Goal: Task Accomplishment & Management: Manage account settings

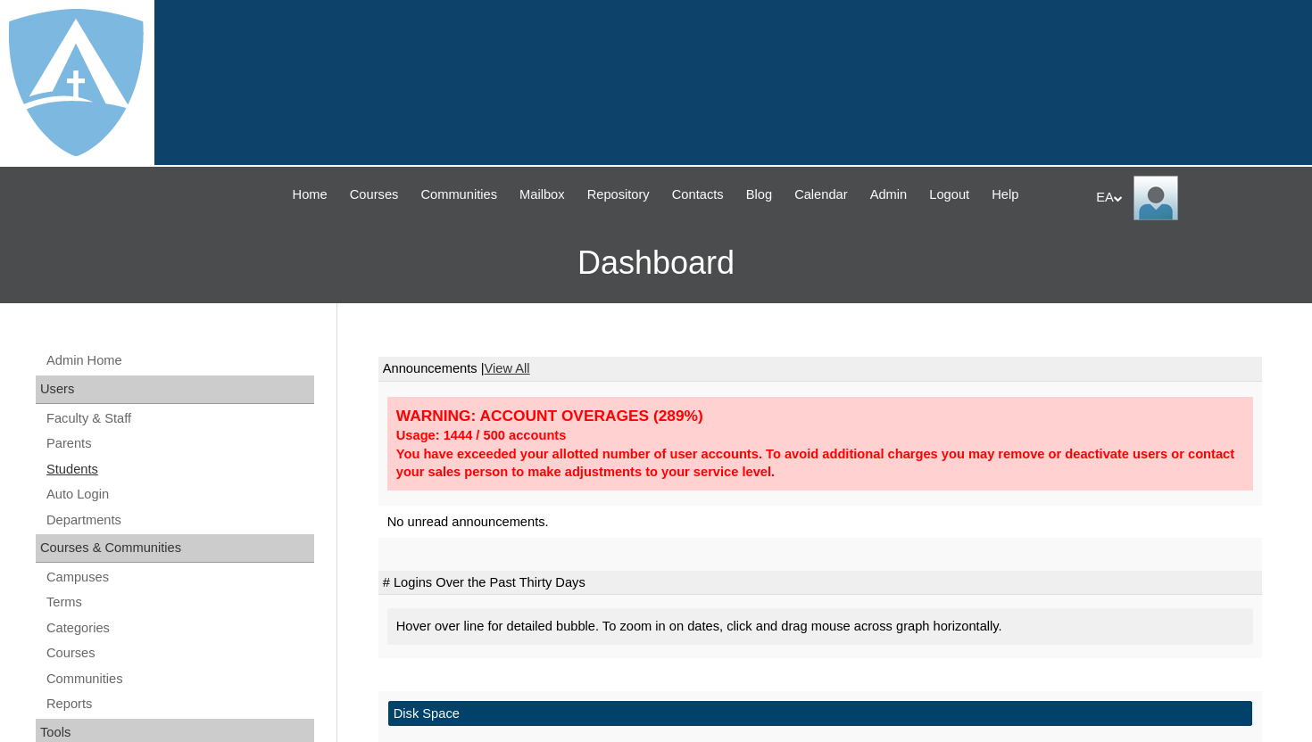
click at [78, 472] on link "Students" at bounding box center [179, 470] width 269 height 22
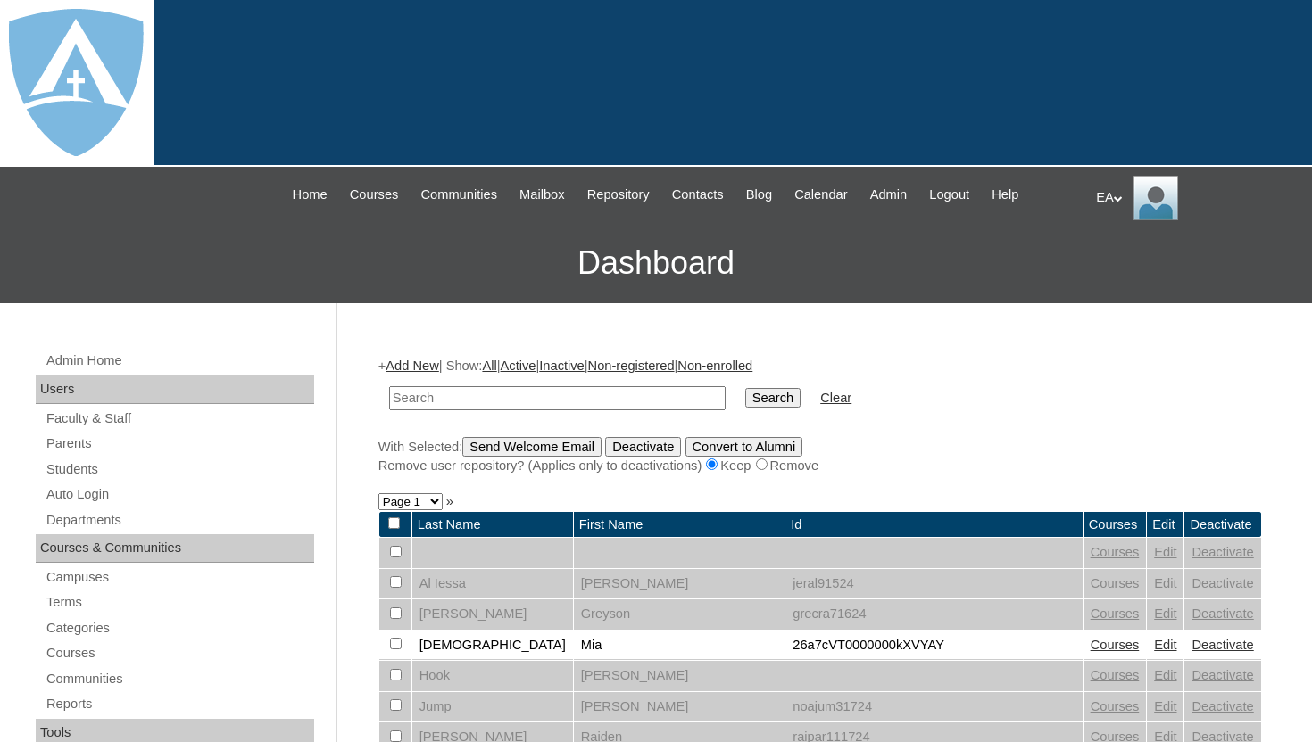
click at [509, 394] on input "text" at bounding box center [557, 398] width 336 height 24
type input "mccook"
click at [745, 388] on input "Search" at bounding box center [772, 398] width 55 height 20
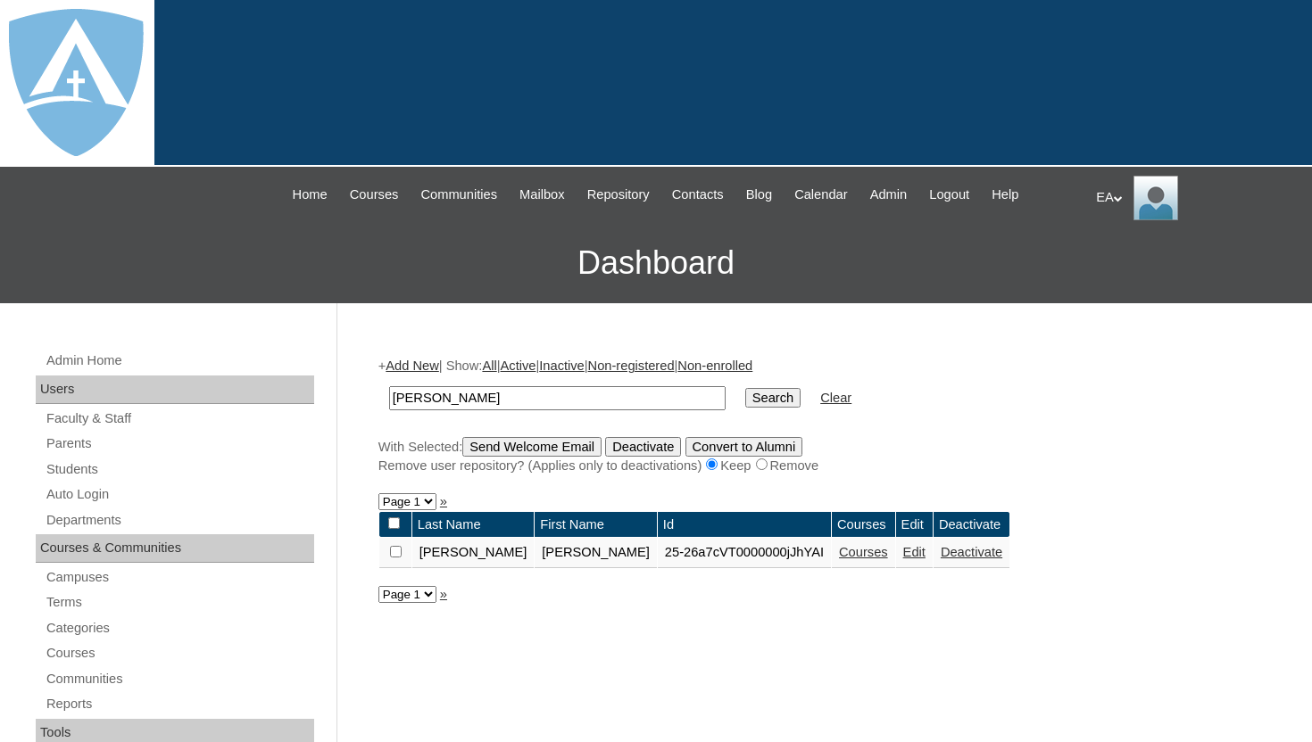
click at [903, 555] on link "Edit" at bounding box center [914, 552] width 22 height 14
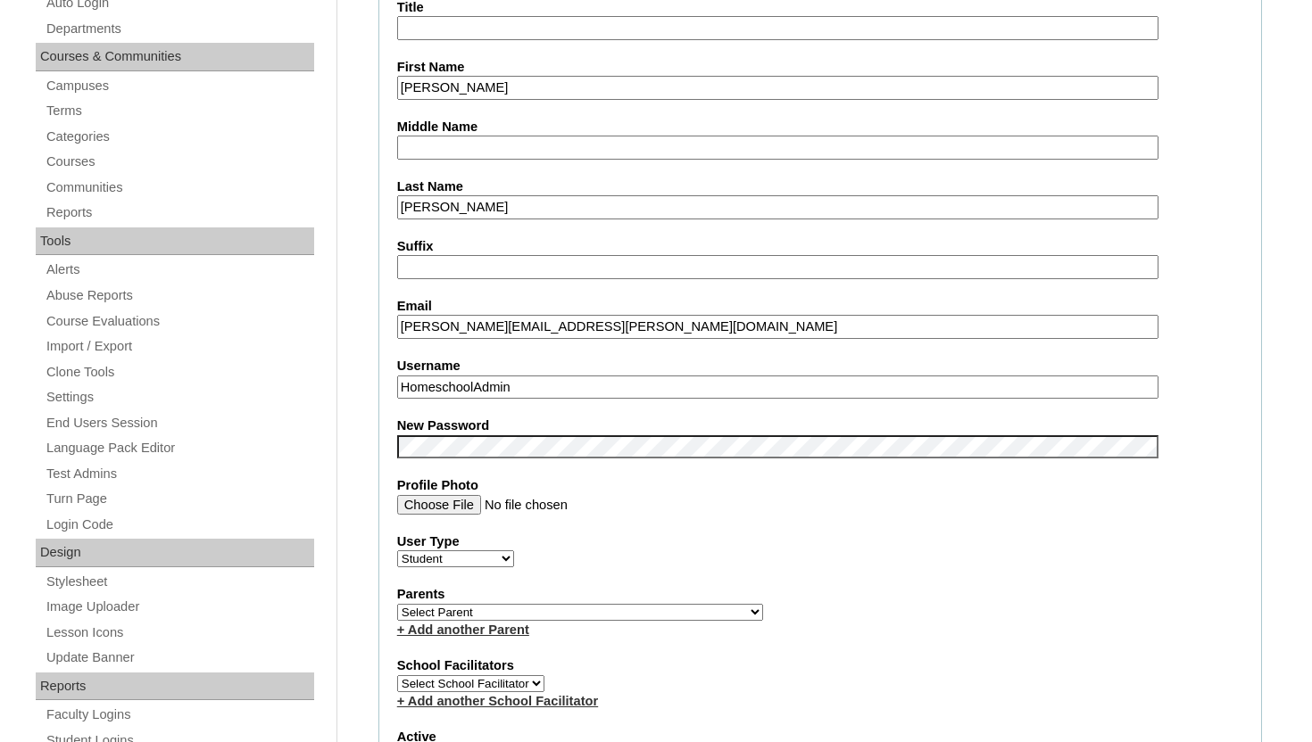
scroll to position [500, 0]
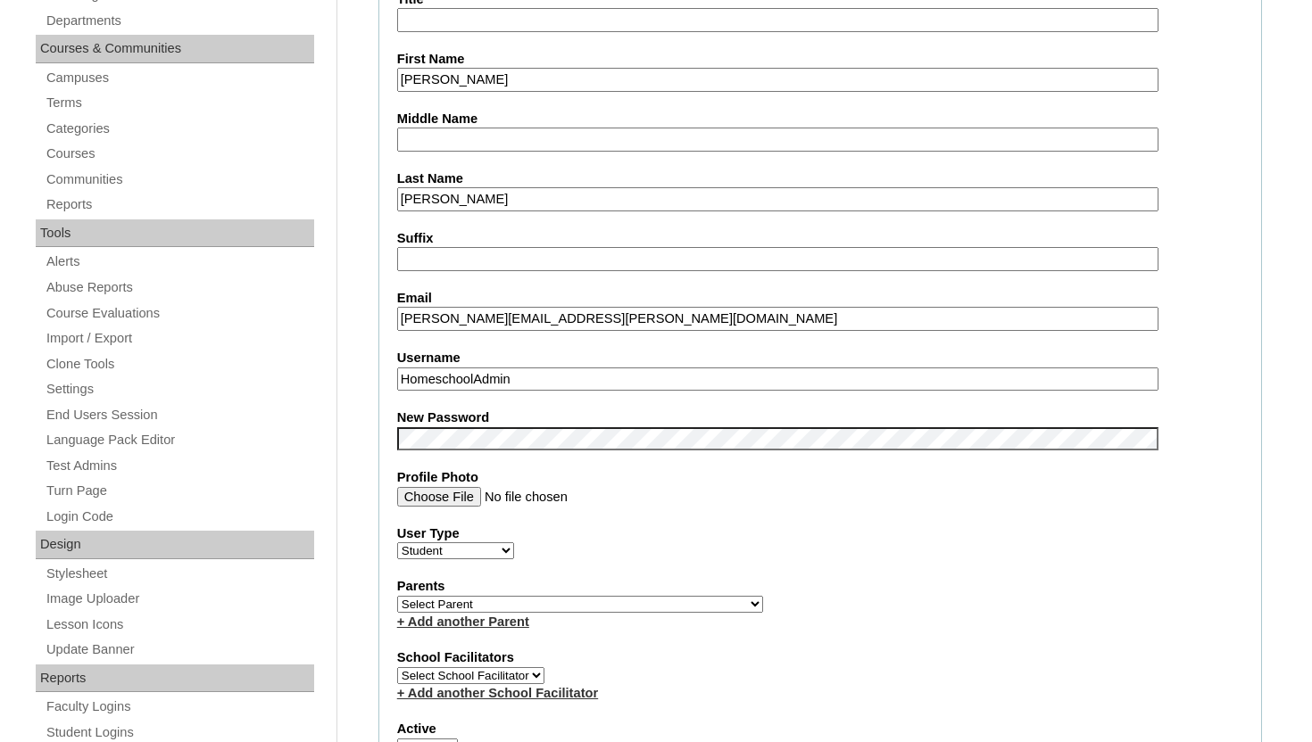
drag, startPoint x: 688, startPoint y: 316, endPoint x: 345, endPoint y: 311, distance: 342.7
drag, startPoint x: 559, startPoint y: 380, endPoint x: 344, endPoint y: 375, distance: 215.1
paste input "sadie.mccook@enlightiumstudent.com"
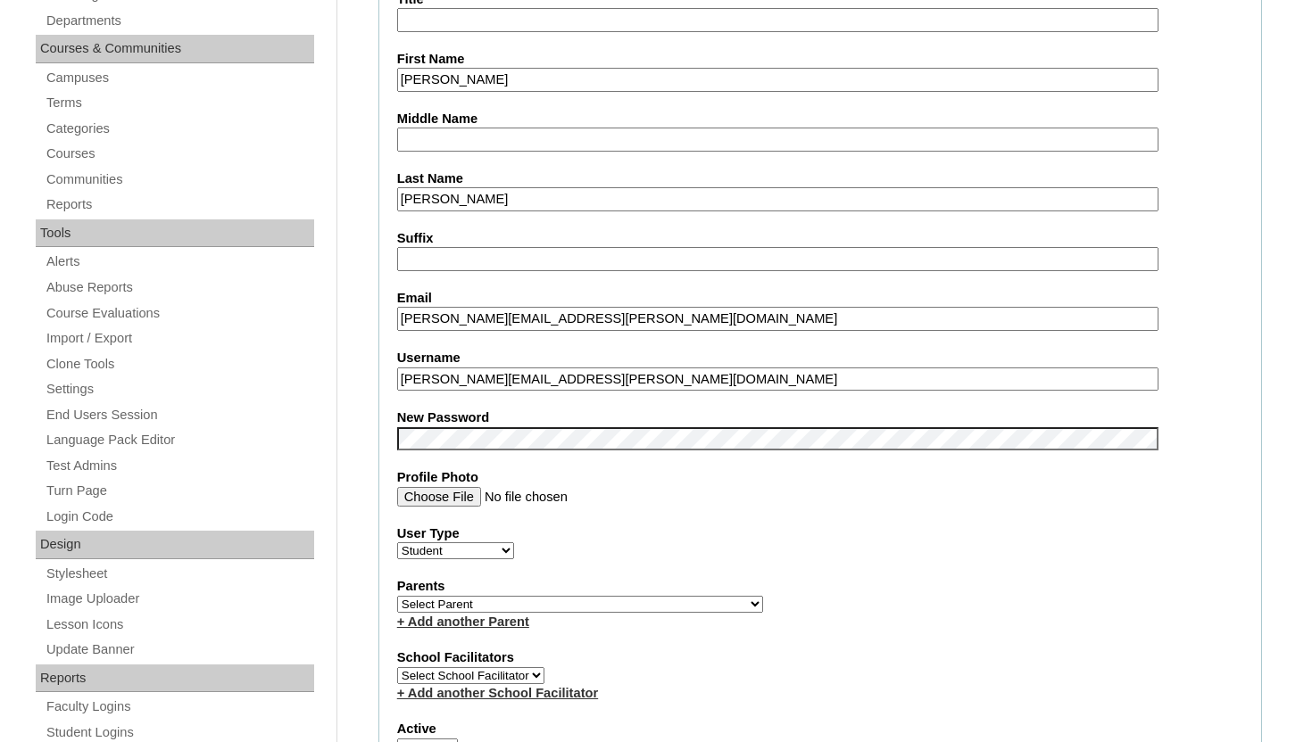
type input "sadie.mccook@enlightiumstudent.com"
click at [690, 657] on label "School Facilitators" at bounding box center [820, 658] width 846 height 19
click at [576, 603] on select "Select Parent Abbas, Tahani Garcia, Rosa Kaneko, Chad Labourdette, Jessica Nich…" at bounding box center [580, 604] width 366 height 17
select select "101408"
click at [397, 596] on select "Select Parent Abbas, Tahani Garcia, Rosa Kaneko, Chad Labourdette, Jessica Nich…" at bounding box center [580, 604] width 366 height 17
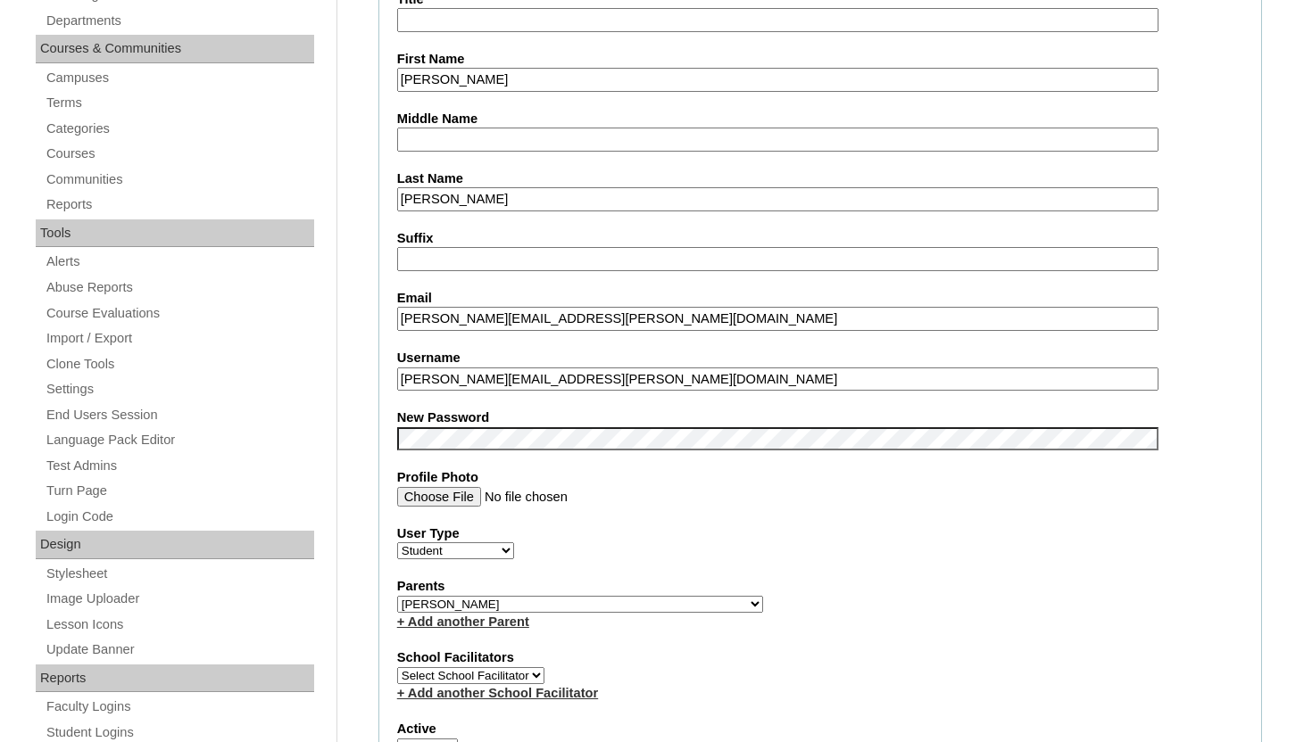
click at [696, 588] on label "Parents" at bounding box center [820, 586] width 846 height 19
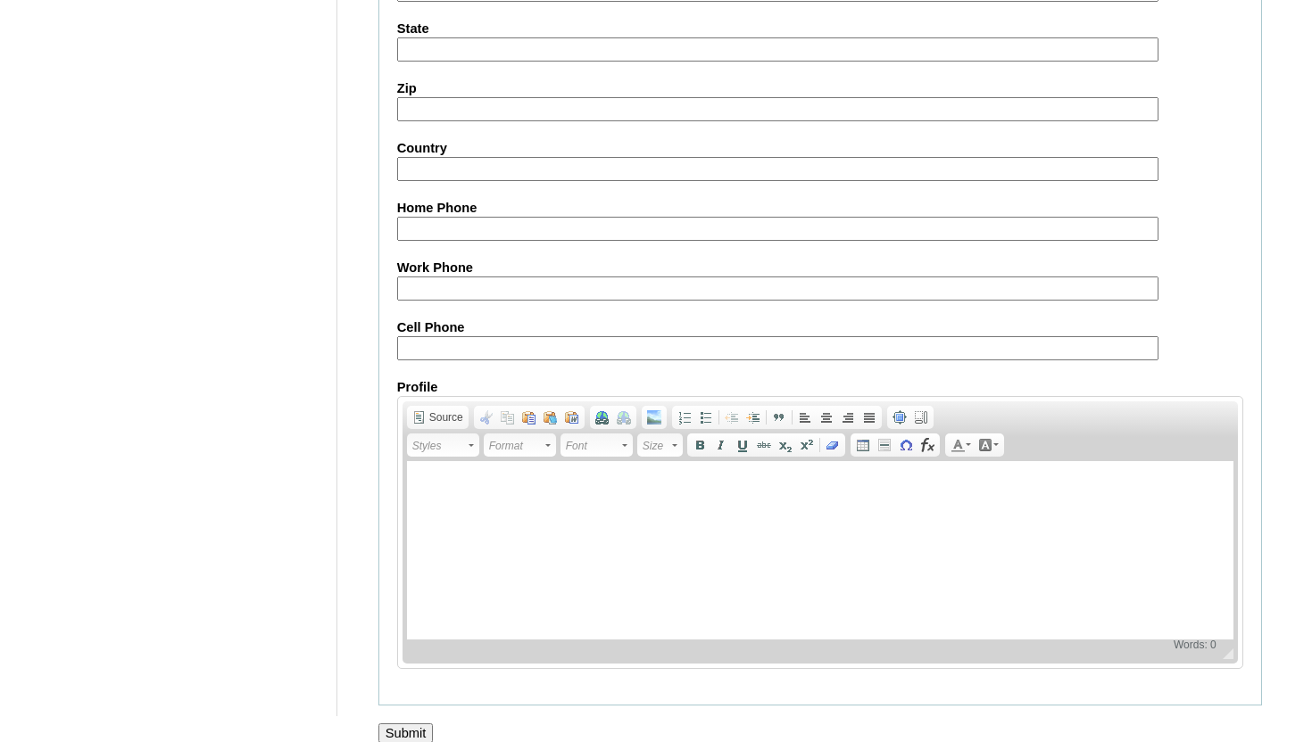
scroll to position [2059, 0]
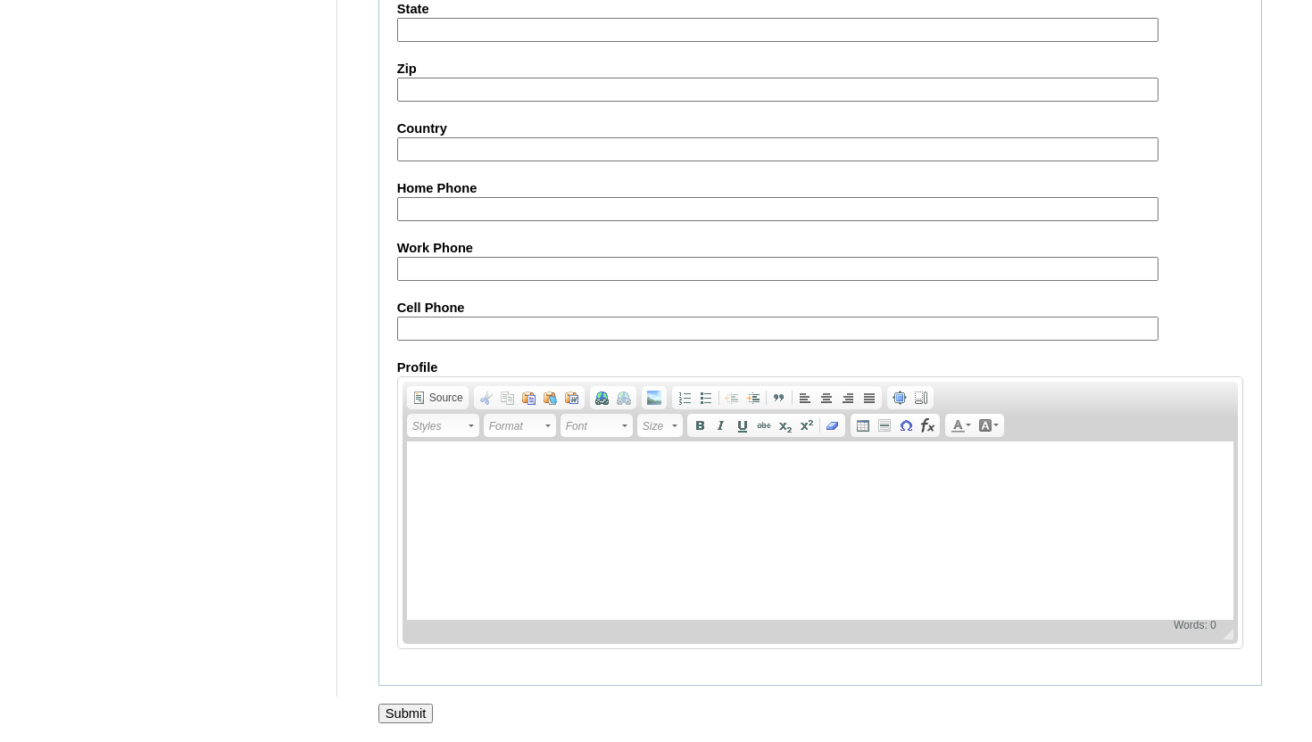
click at [422, 704] on input "Submit" at bounding box center [405, 714] width 55 height 20
